Goal: Check status: Check status

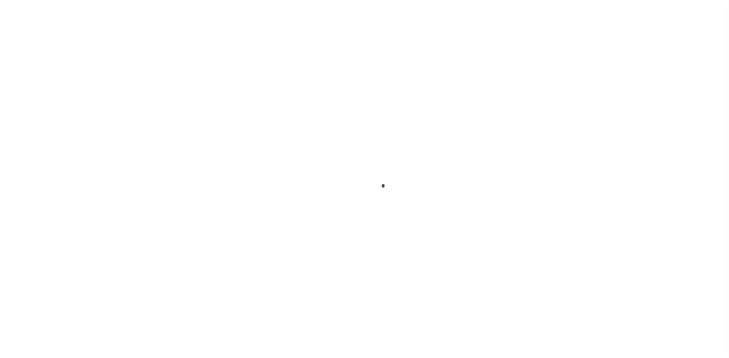
select select
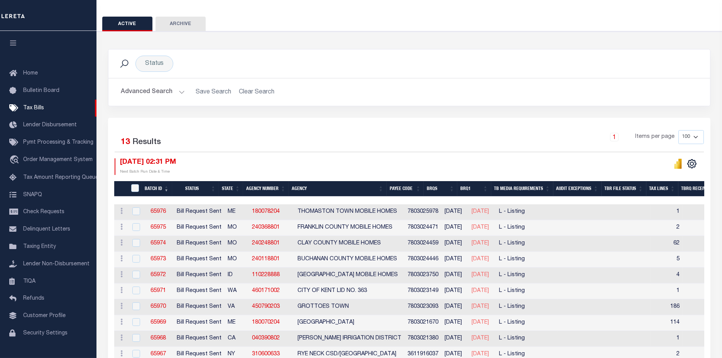
scroll to position [43, 0]
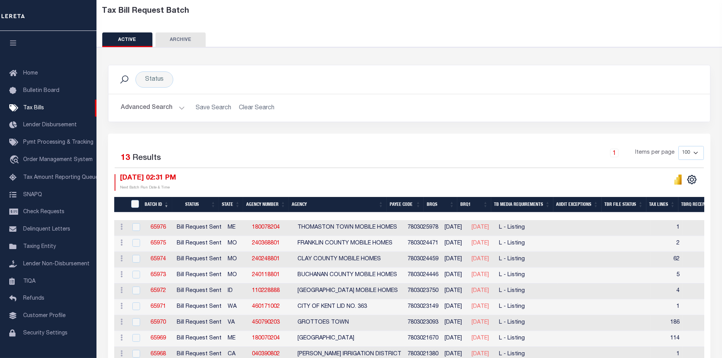
click at [147, 110] on button "Advanced Search" at bounding box center [153, 107] width 64 height 15
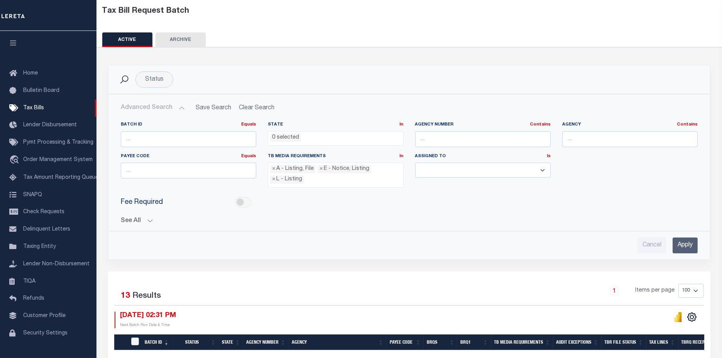
click at [125, 219] on button "See All" at bounding box center [409, 220] width 577 height 7
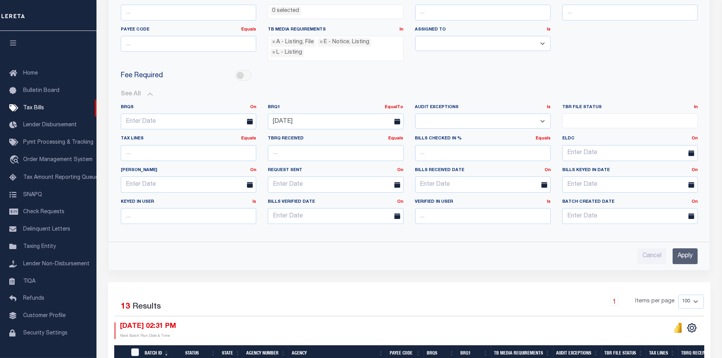
scroll to position [214, 0]
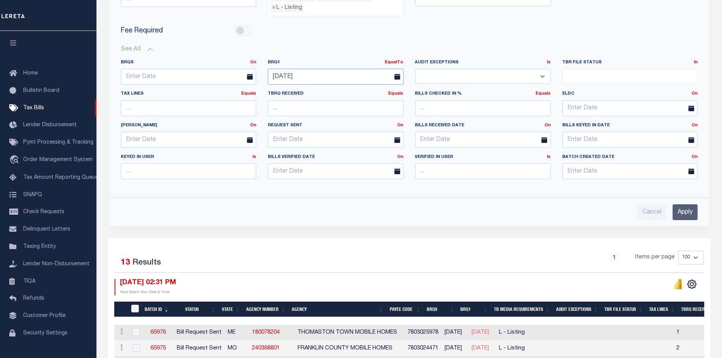
click at [314, 71] on input "[DATE]" at bounding box center [335, 77] width 135 height 16
click at [281, 131] on span "5" at bounding box center [276, 132] width 15 height 15
click at [303, 73] on input "[DATE]" at bounding box center [335, 77] width 135 height 16
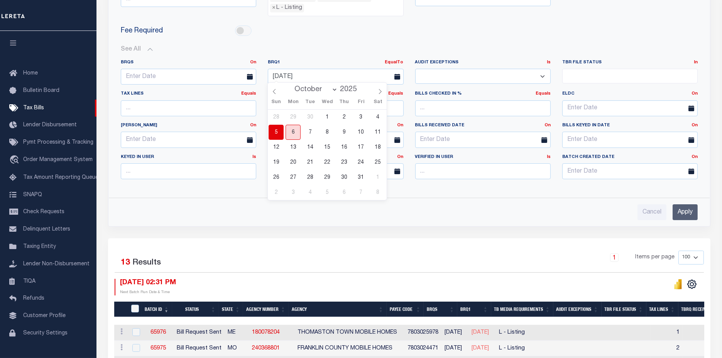
click at [292, 132] on span "6" at bounding box center [293, 132] width 15 height 15
type input "[DATE]"
click at [689, 208] on input "Apply" at bounding box center [685, 212] width 25 height 16
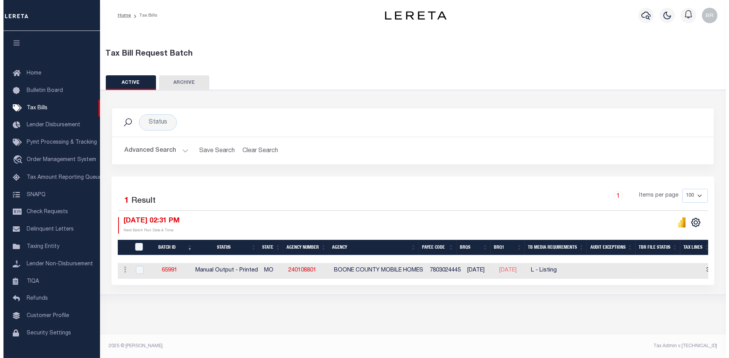
scroll to position [0, 0]
